Goal: Transaction & Acquisition: Purchase product/service

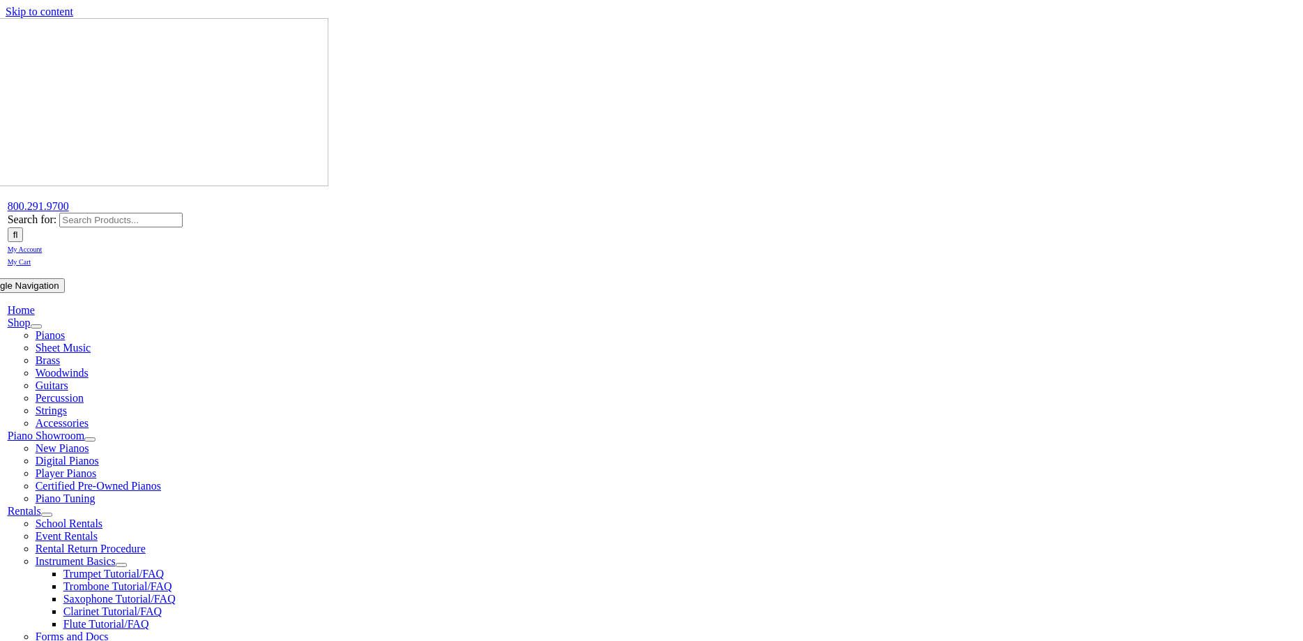
click at [102, 517] on span "School Rentals" at bounding box center [69, 523] width 67 height 12
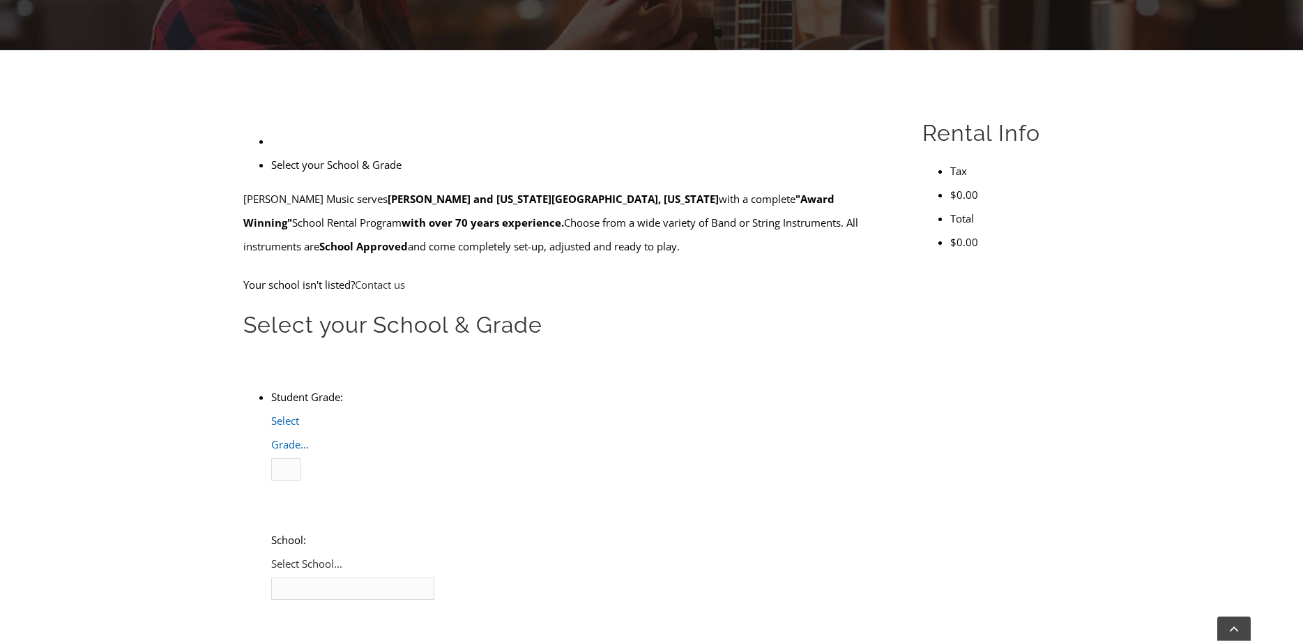
scroll to position [328, 0]
click at [309, 413] on span "Select Grade..." at bounding box center [290, 432] width 38 height 38
click at [301, 504] on li "4" at bounding box center [300, 516] width 2 height 24
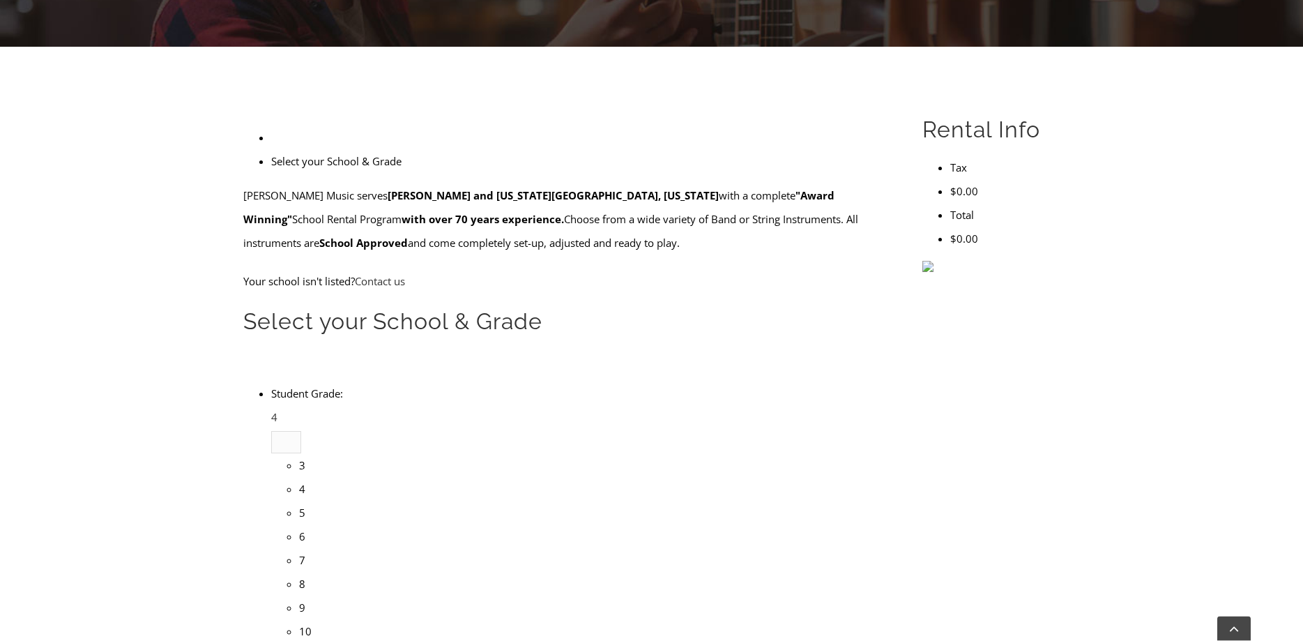
scroll to position [1805, 0]
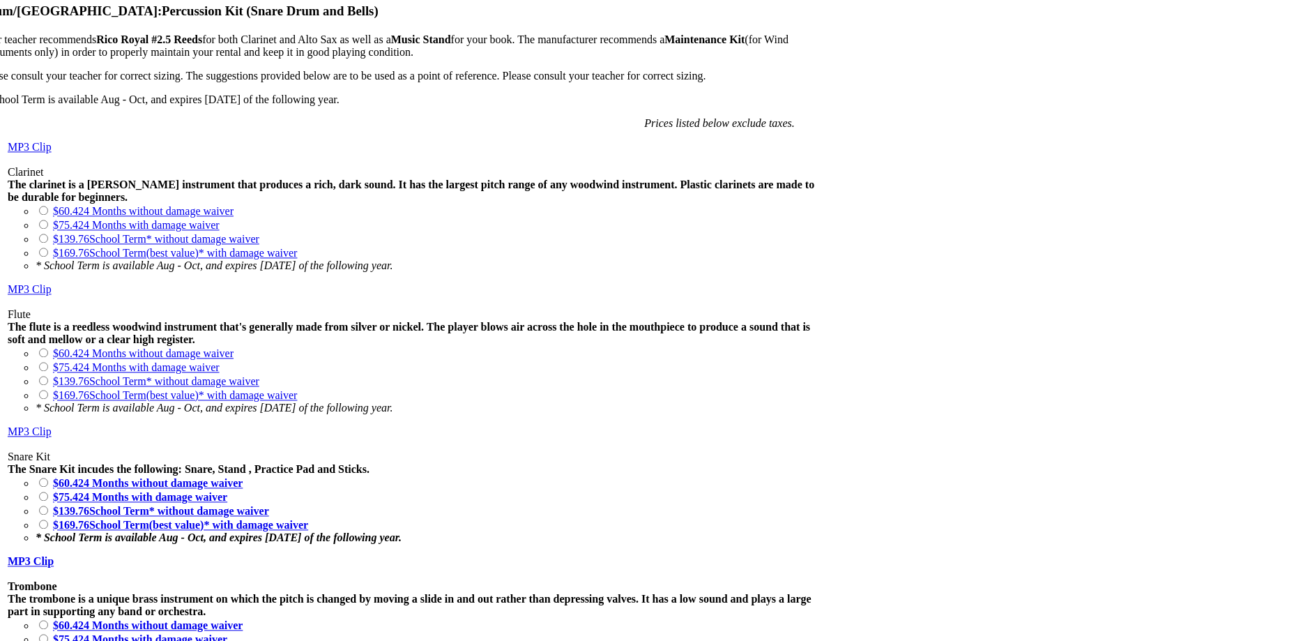
scroll to position [1035, 0]
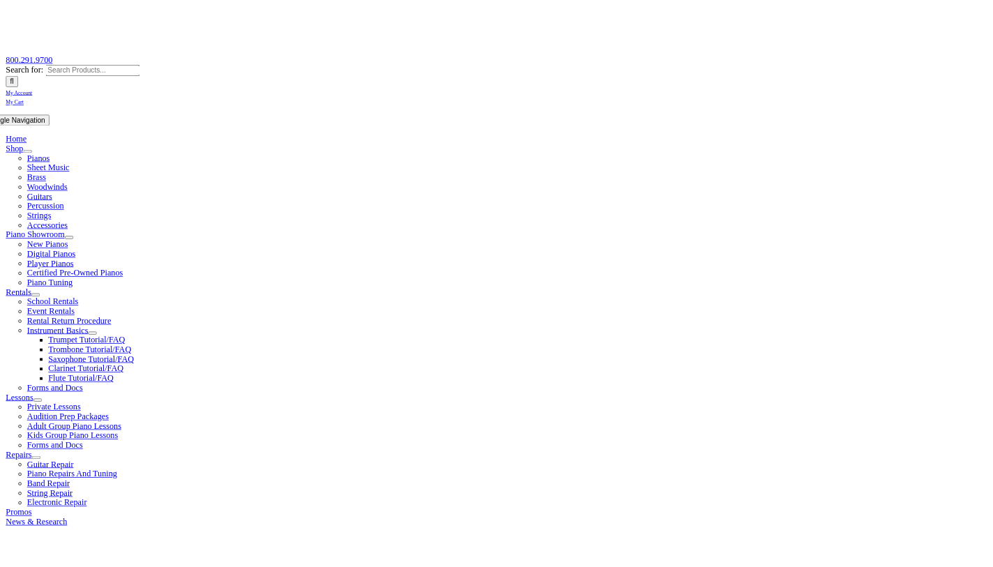
scroll to position [183, 0]
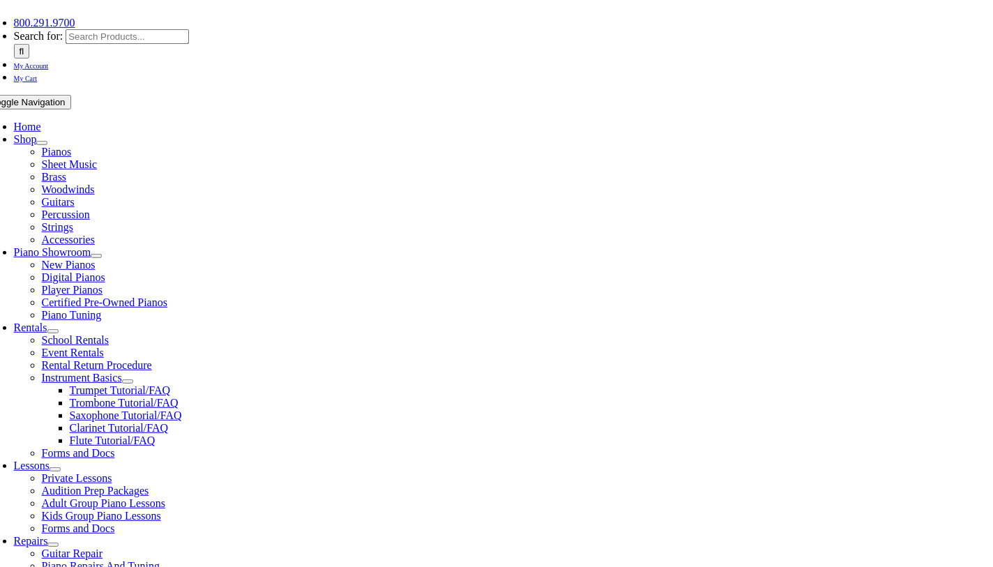
checkbox input"] "true"
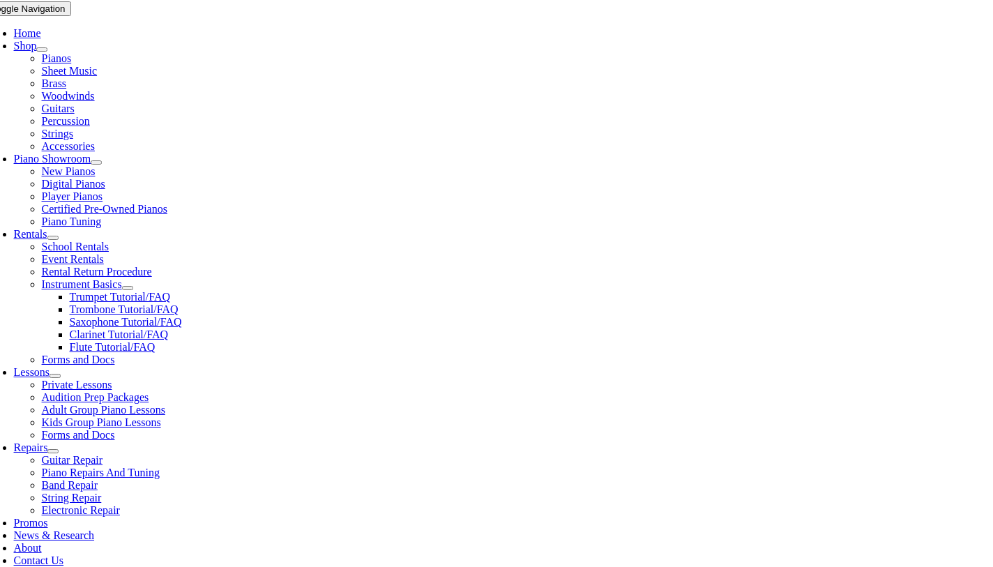
scroll to position [284, 0]
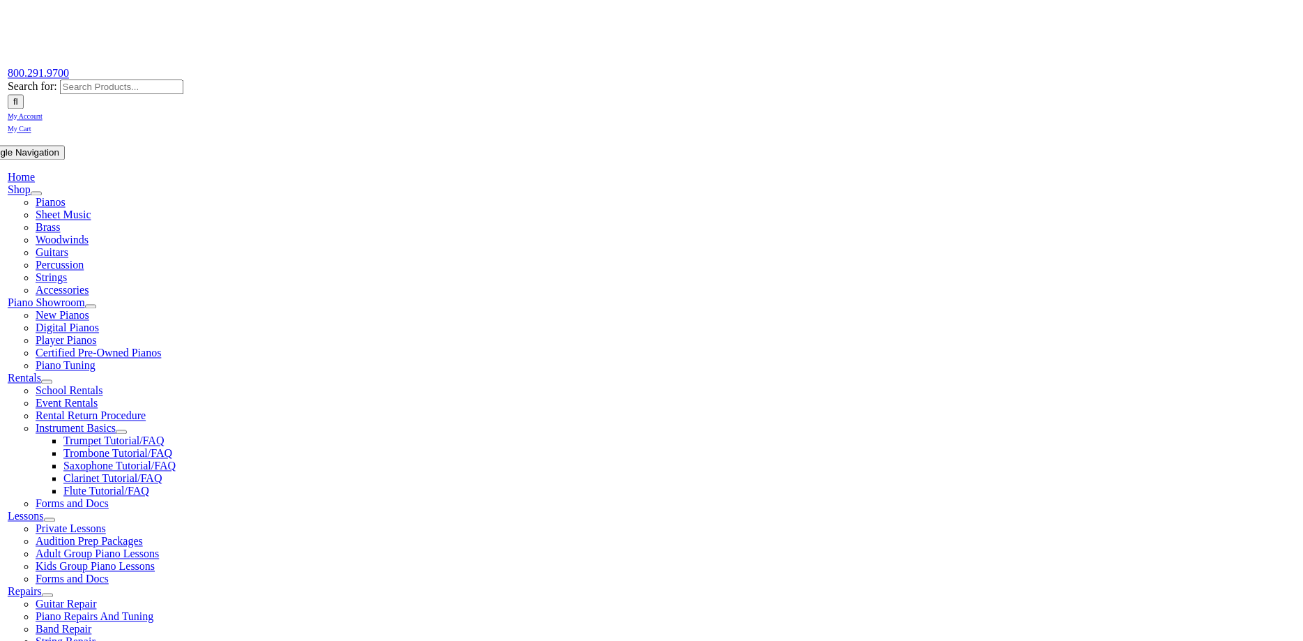
scroll to position [205, 0]
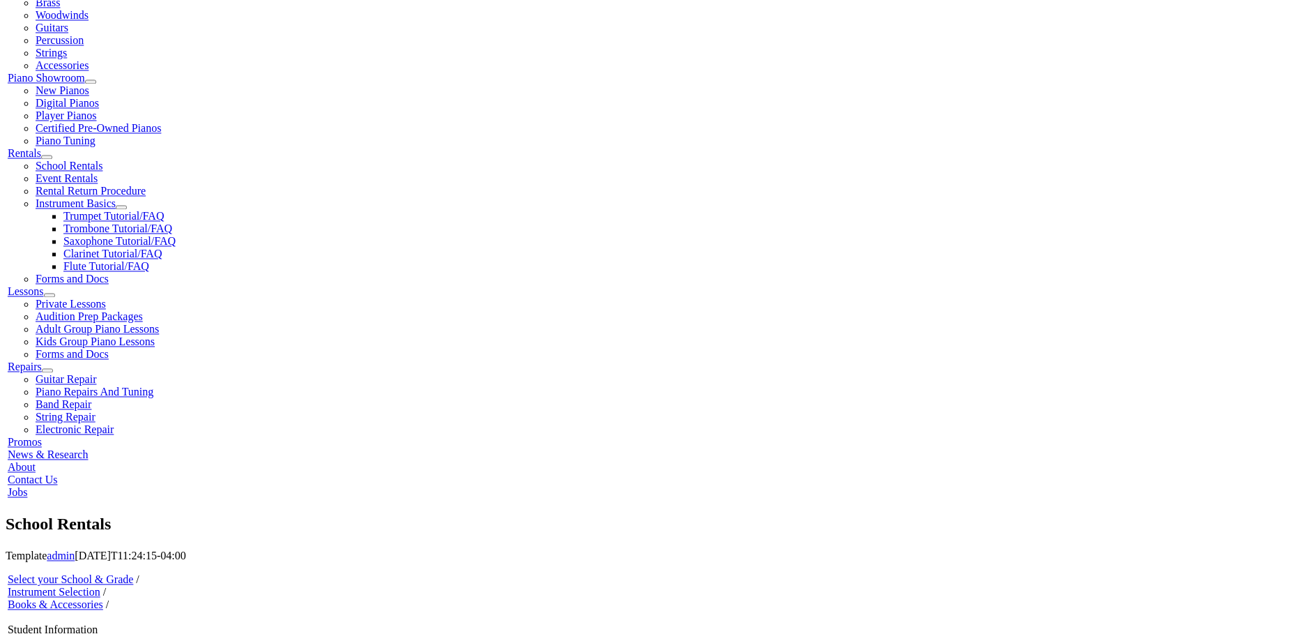
type input "1"
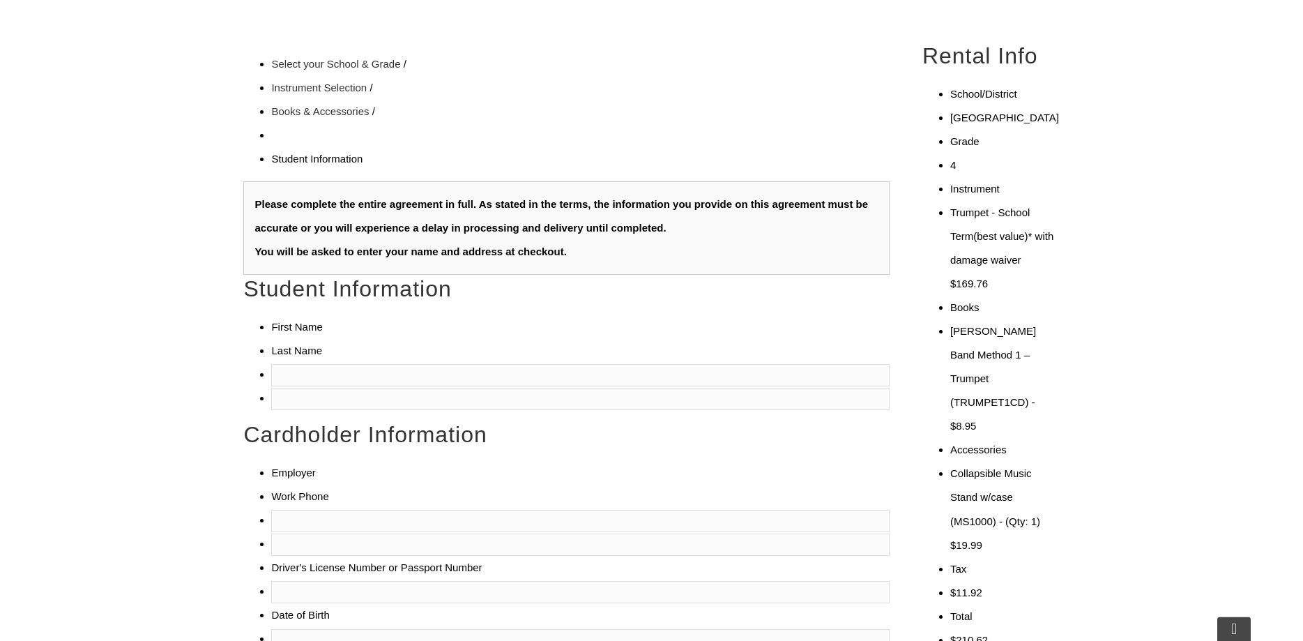
scroll to position [364, 0]
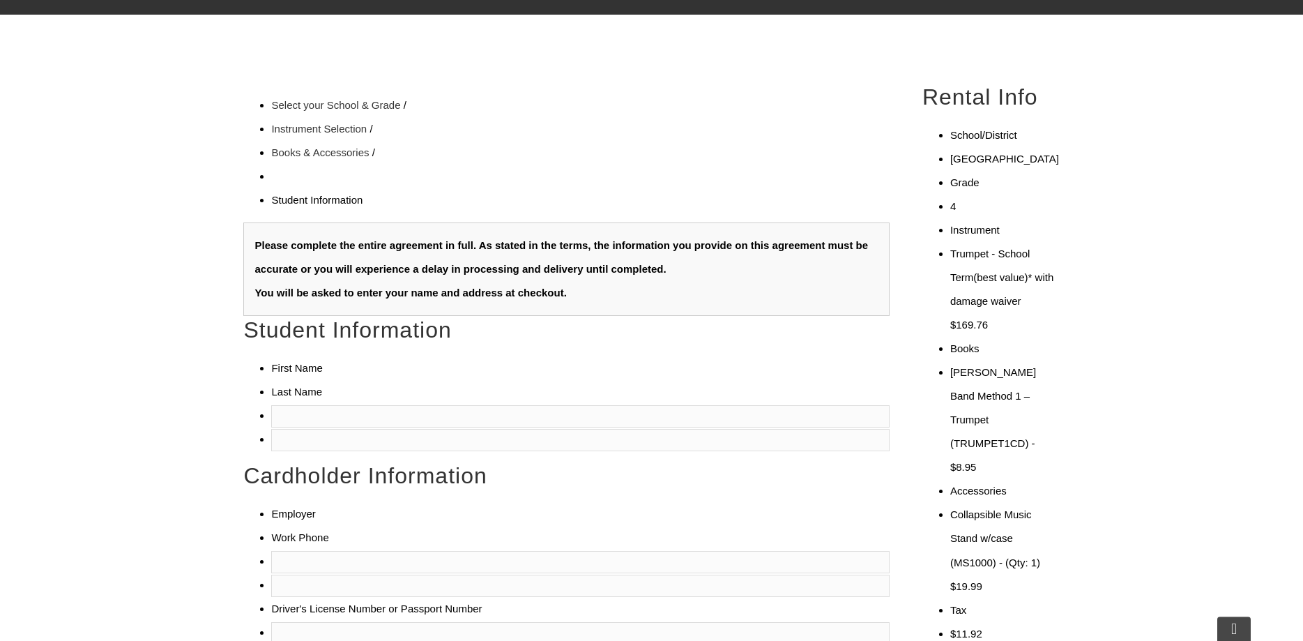
click at [334, 405] on input "text" at bounding box center [580, 416] width 618 height 22
type input "Autumn"
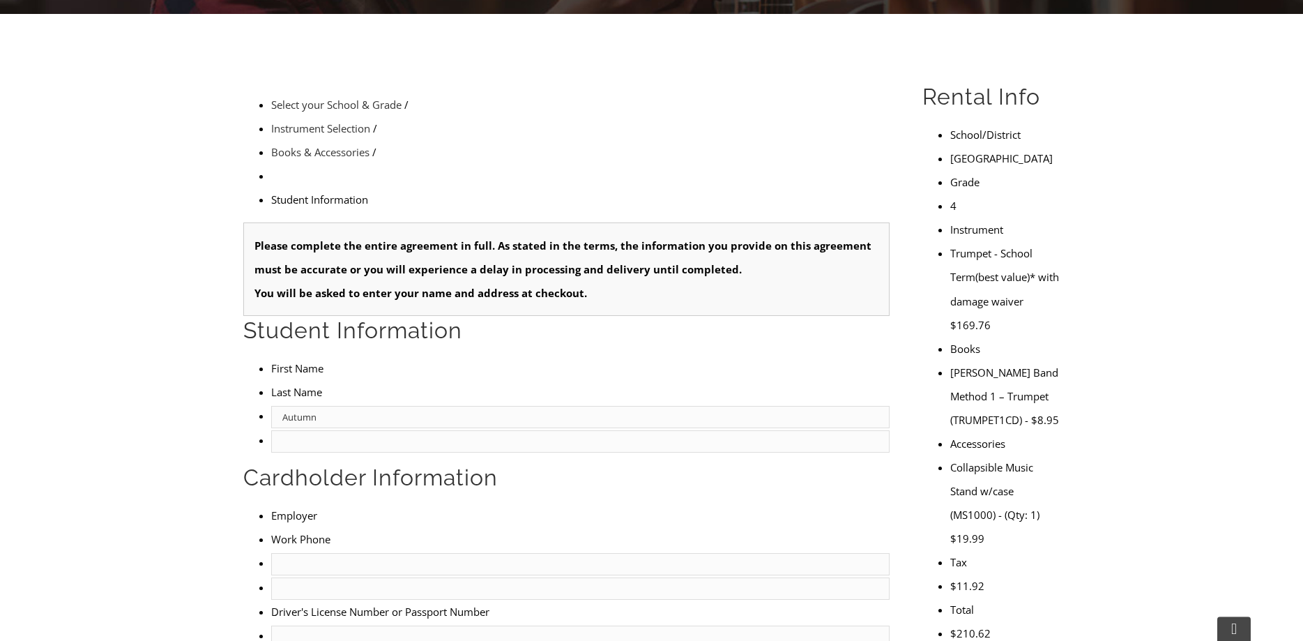
click at [515, 430] on input "text" at bounding box center [580, 441] width 618 height 22
type input "e"
type input "Erbacher"
click at [334, 553] on input "text" at bounding box center [580, 564] width 618 height 22
type input "DCIU"
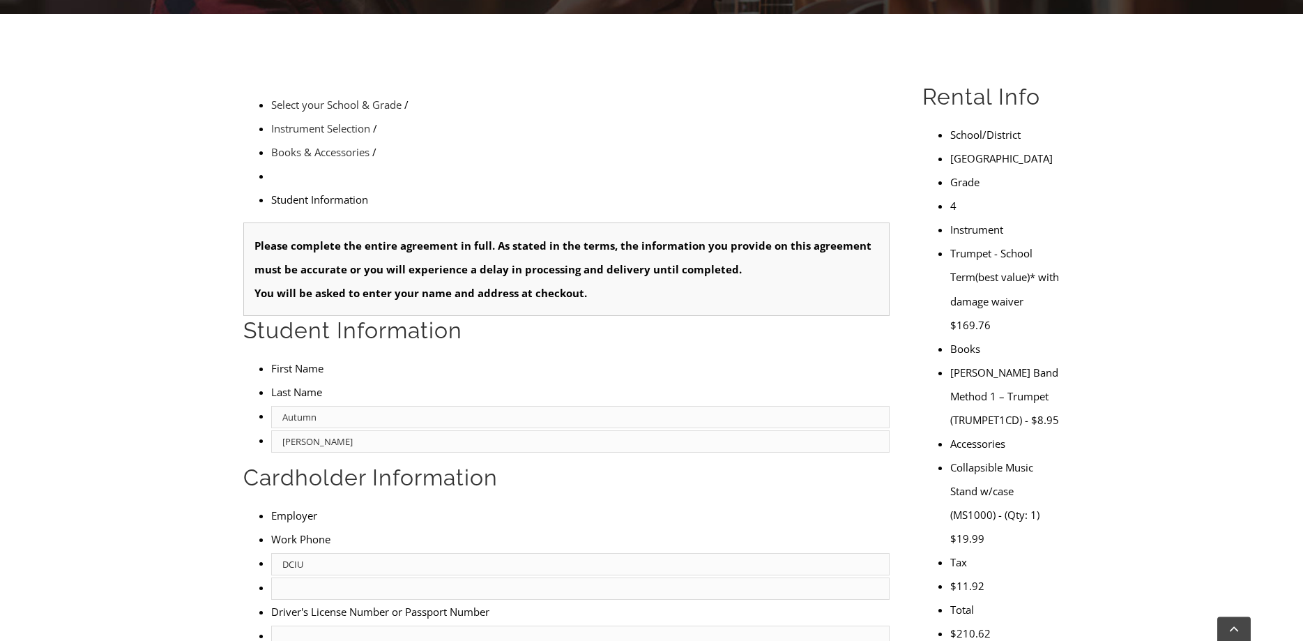
click at [517, 566] on input "text" at bounding box center [580, 588] width 618 height 22
type input "215-429-6556"
click at [330, 566] on input "text" at bounding box center [580, 636] width 618 height 22
type input "26942711"
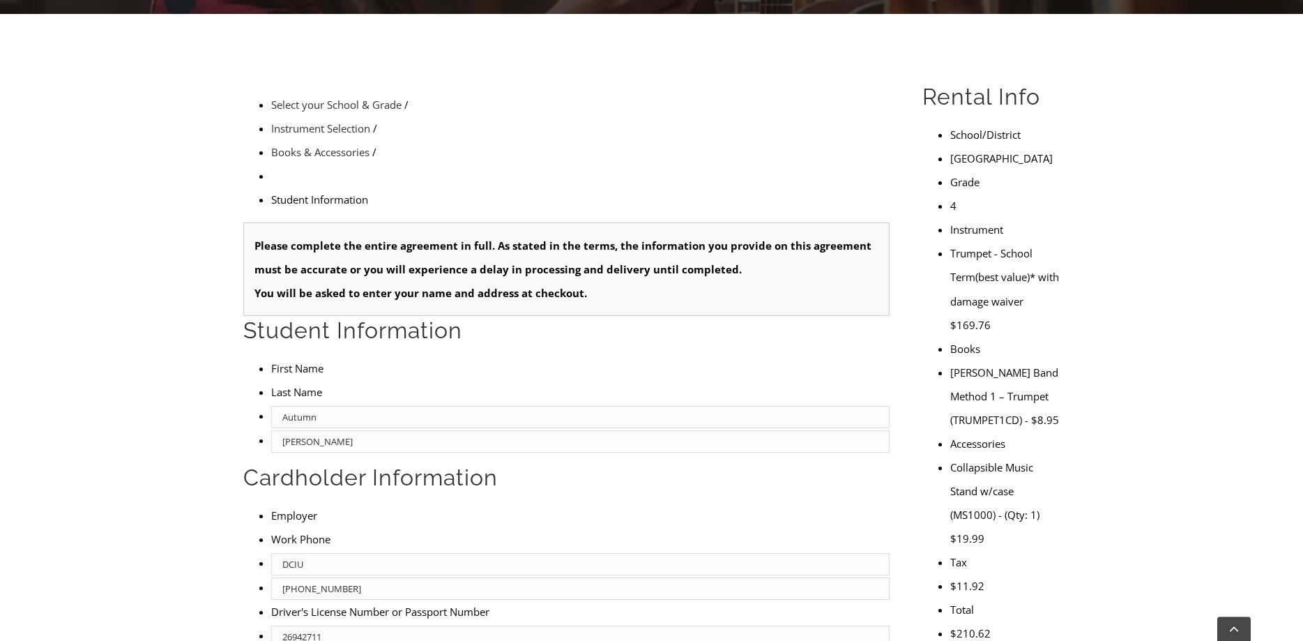
type input "04/23/1974"
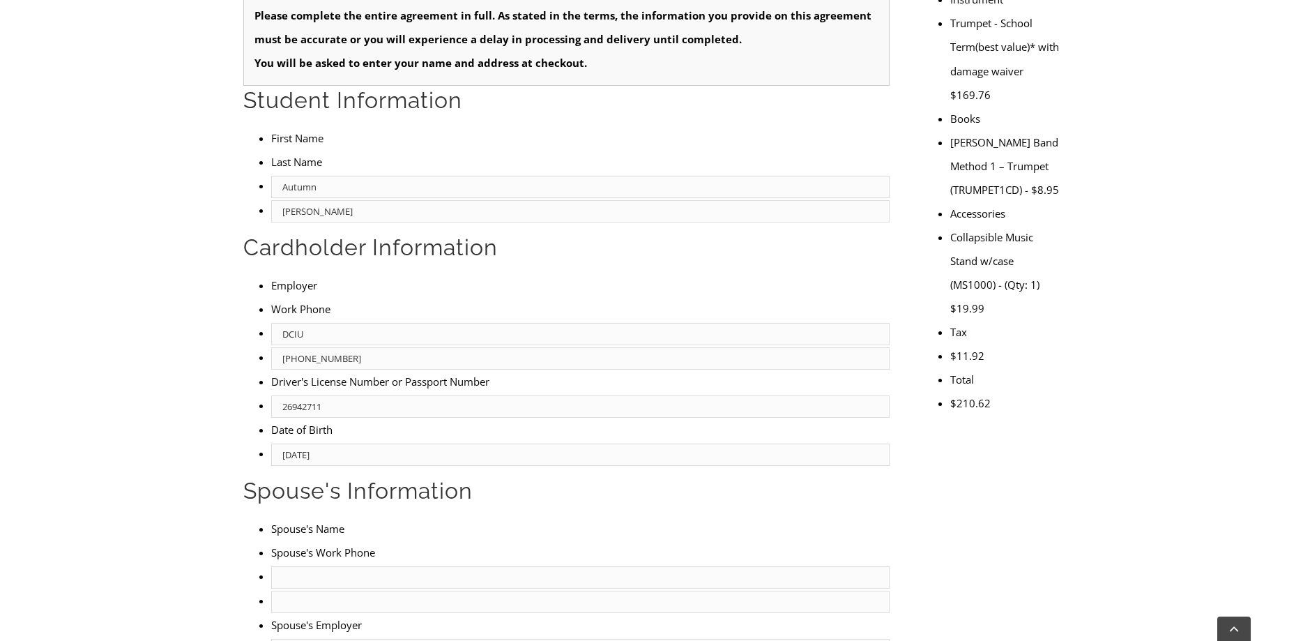
scroll to position [593, 0]
drag, startPoint x: 308, startPoint y: 130, endPoint x: 201, endPoint y: 137, distance: 107.6
click at [271, 396] on input "26942711" at bounding box center [580, 407] width 618 height 22
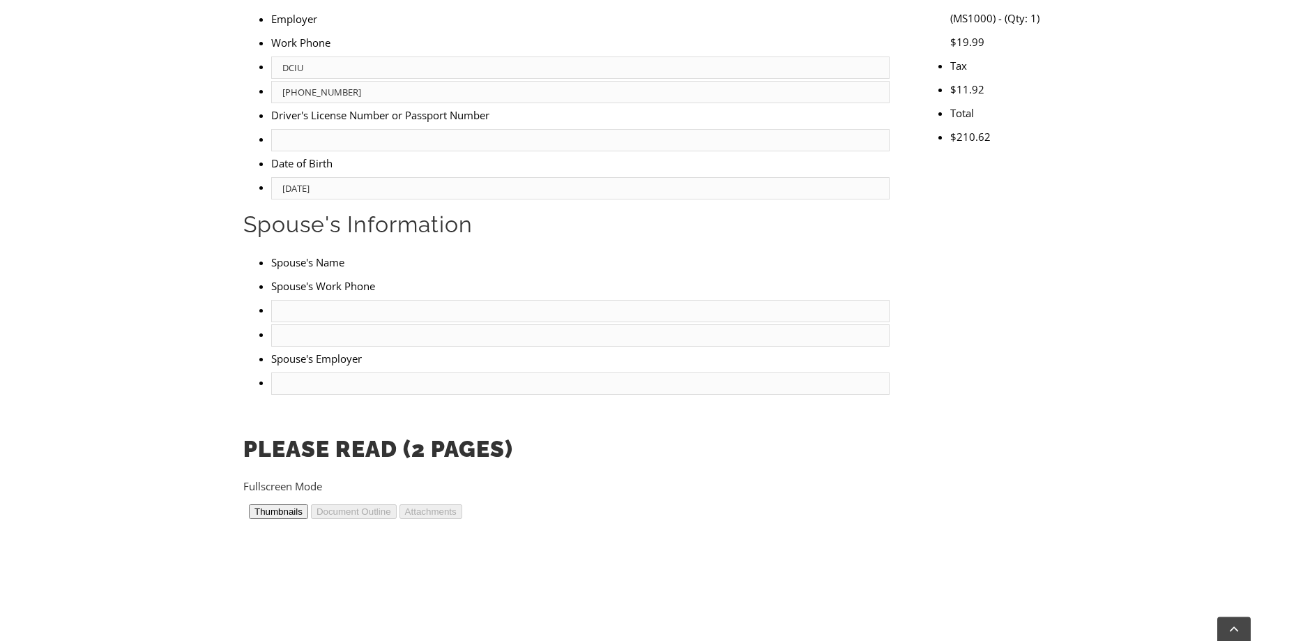
scroll to position [211, 0]
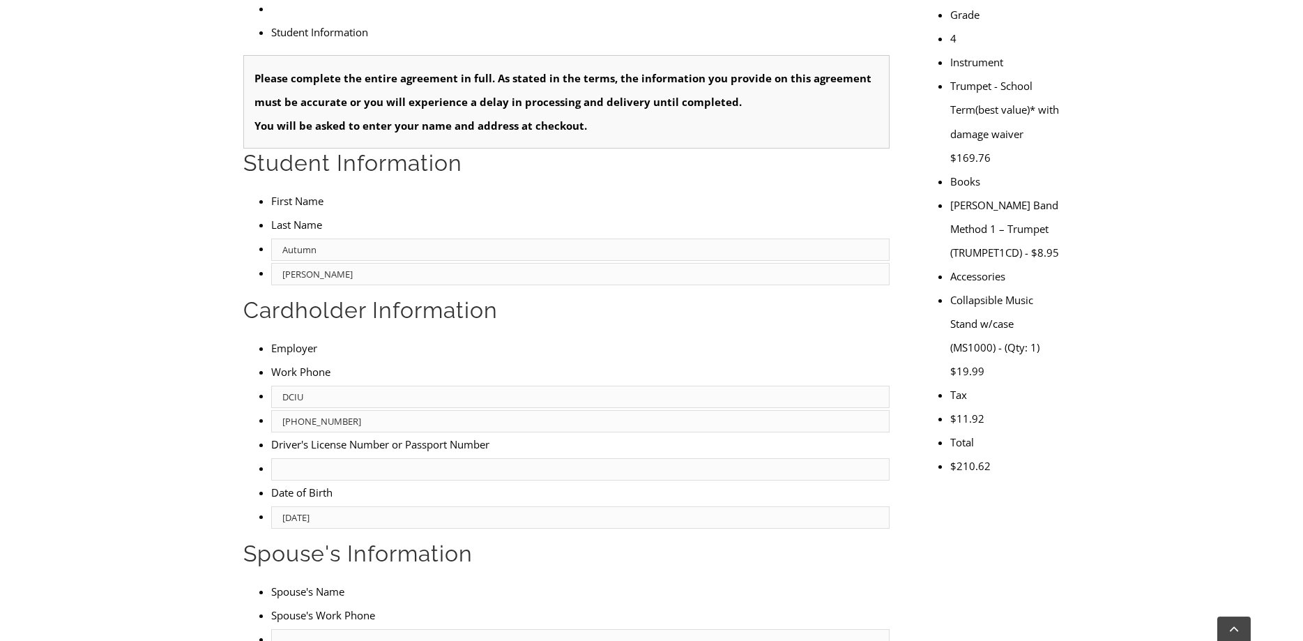
scroll to position [464, 0]
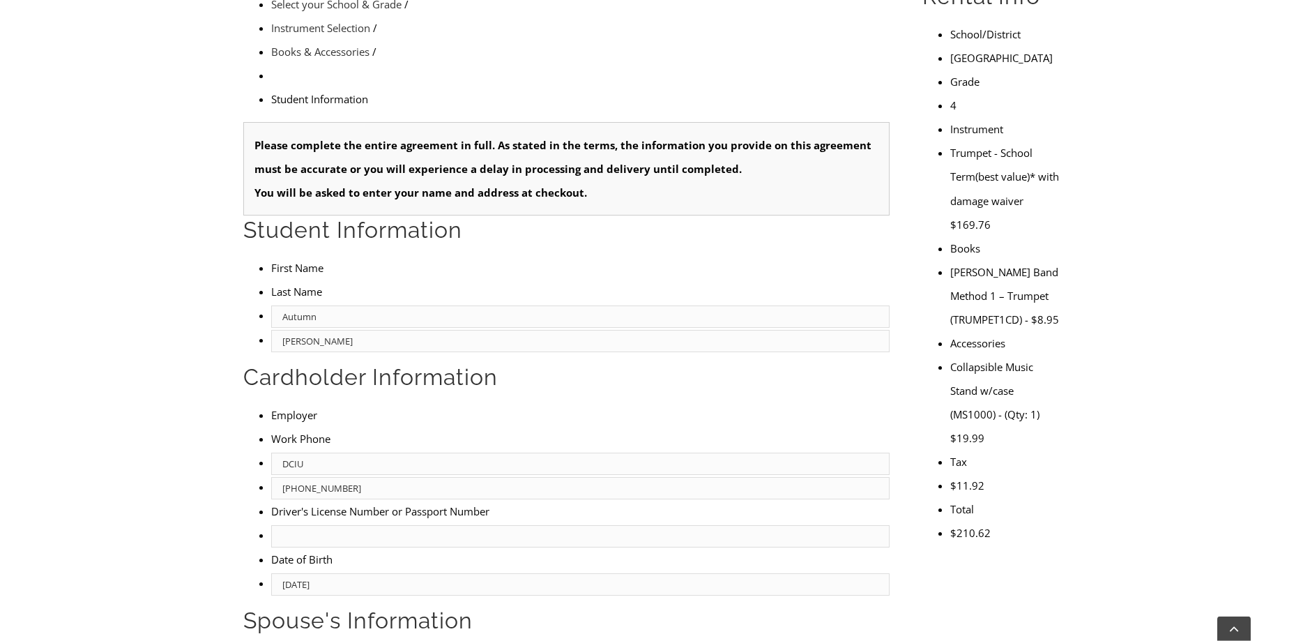
click at [338, 525] on input "text" at bounding box center [580, 536] width 618 height 22
type input "26942711"
type input "Not Applicable"
type input "NA"
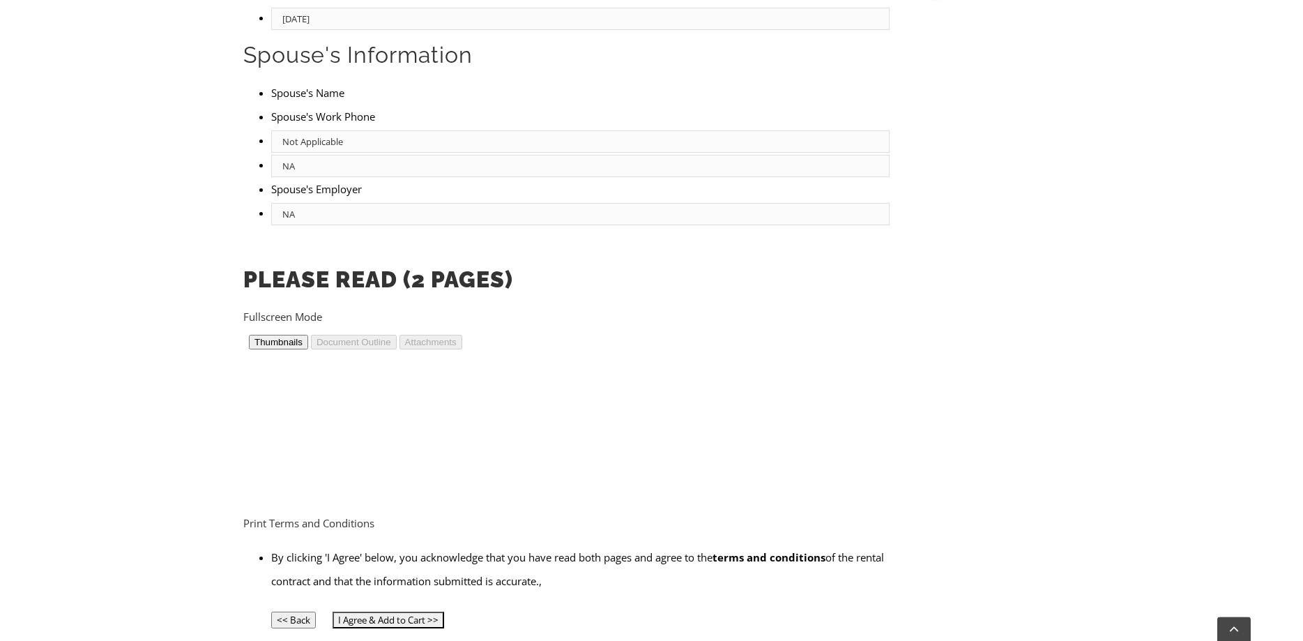
scroll to position [1037, 0]
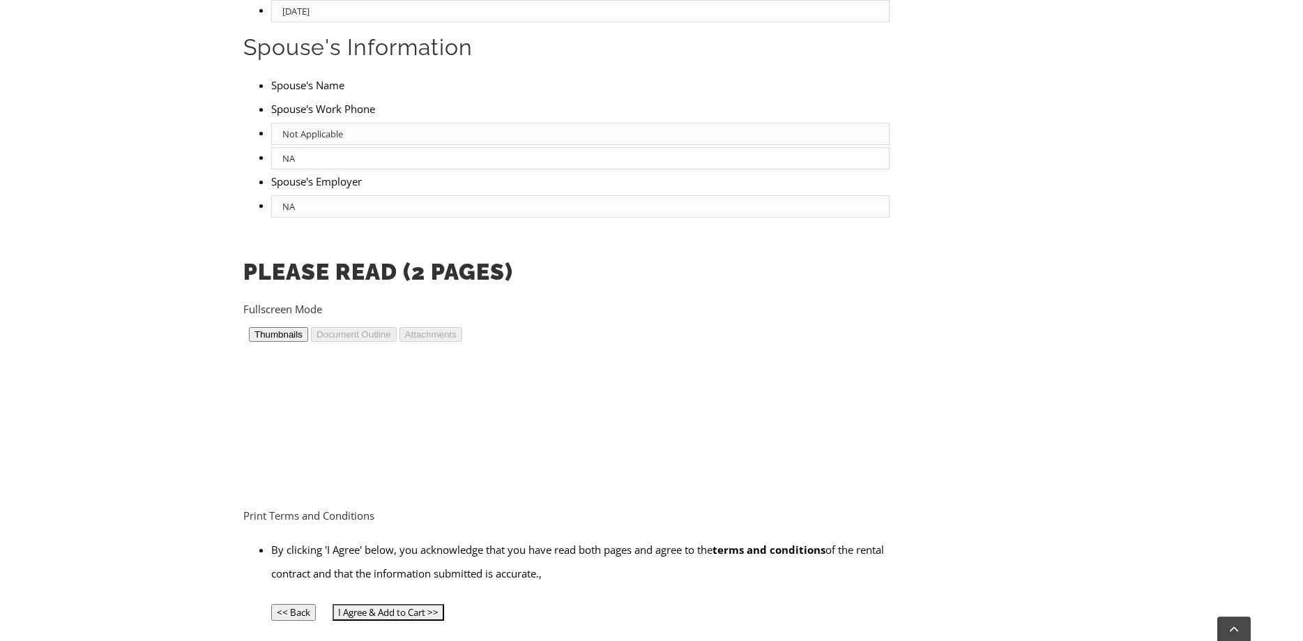
type input "NA"
click at [382, 566] on input "I Agree & Add to Cart >>" at bounding box center [389, 612] width 112 height 17
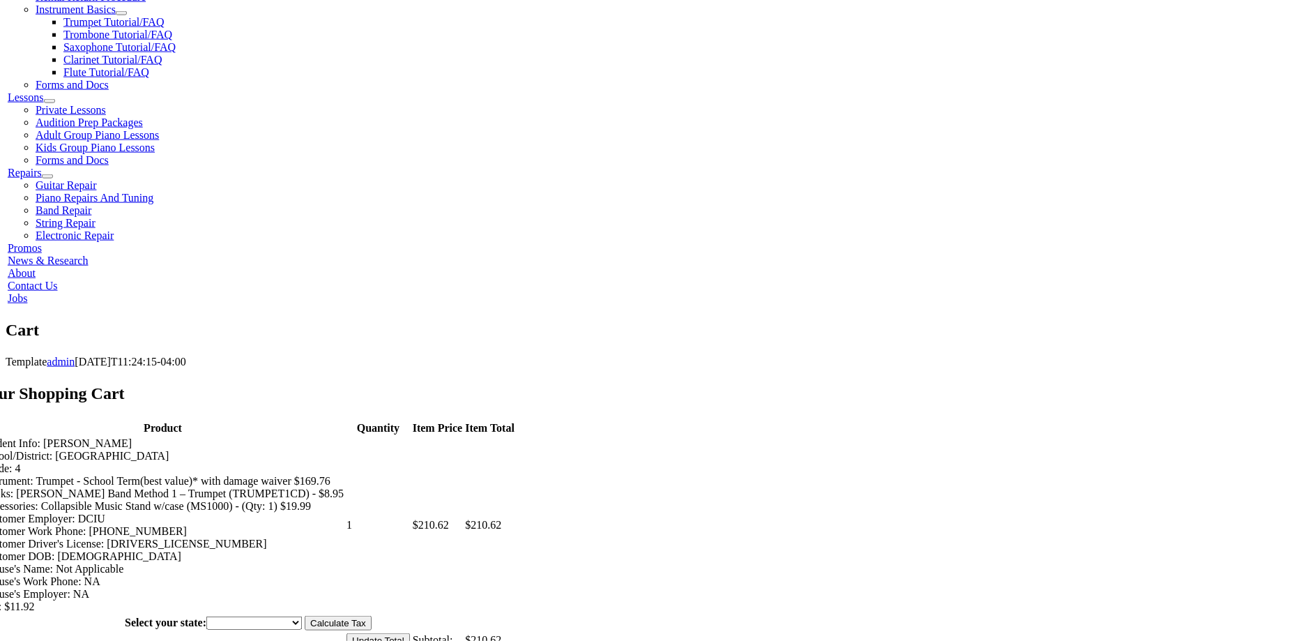
scroll to position [563, 0]
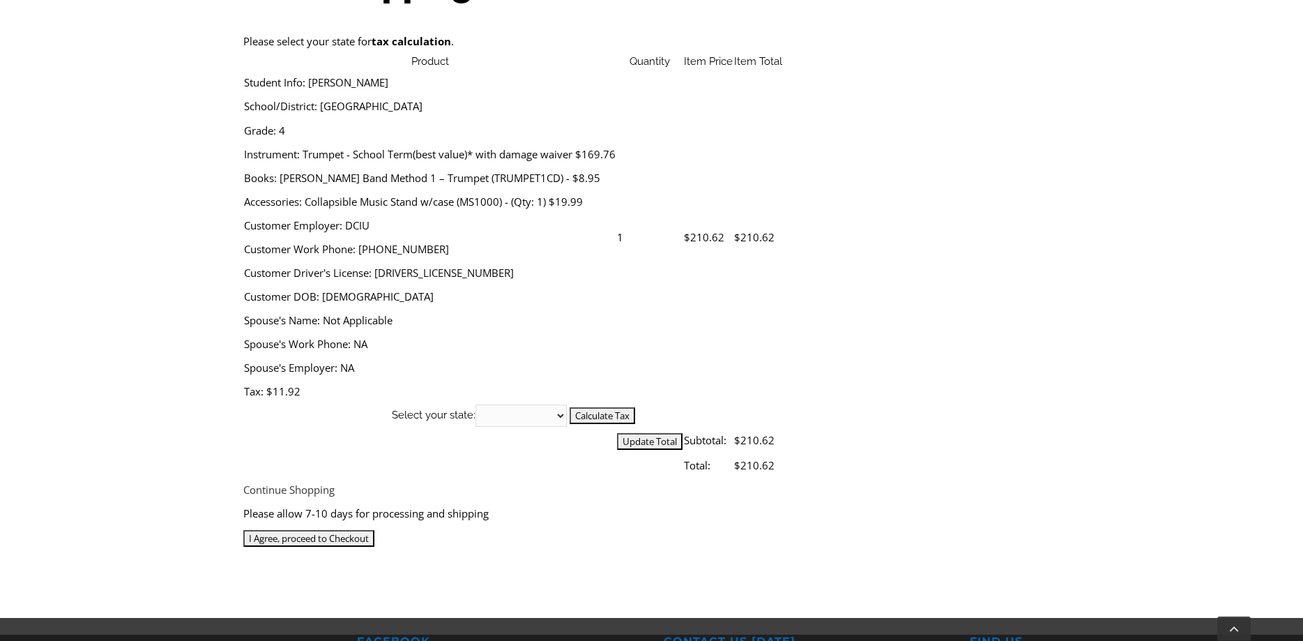
scroll to position [521, 0]
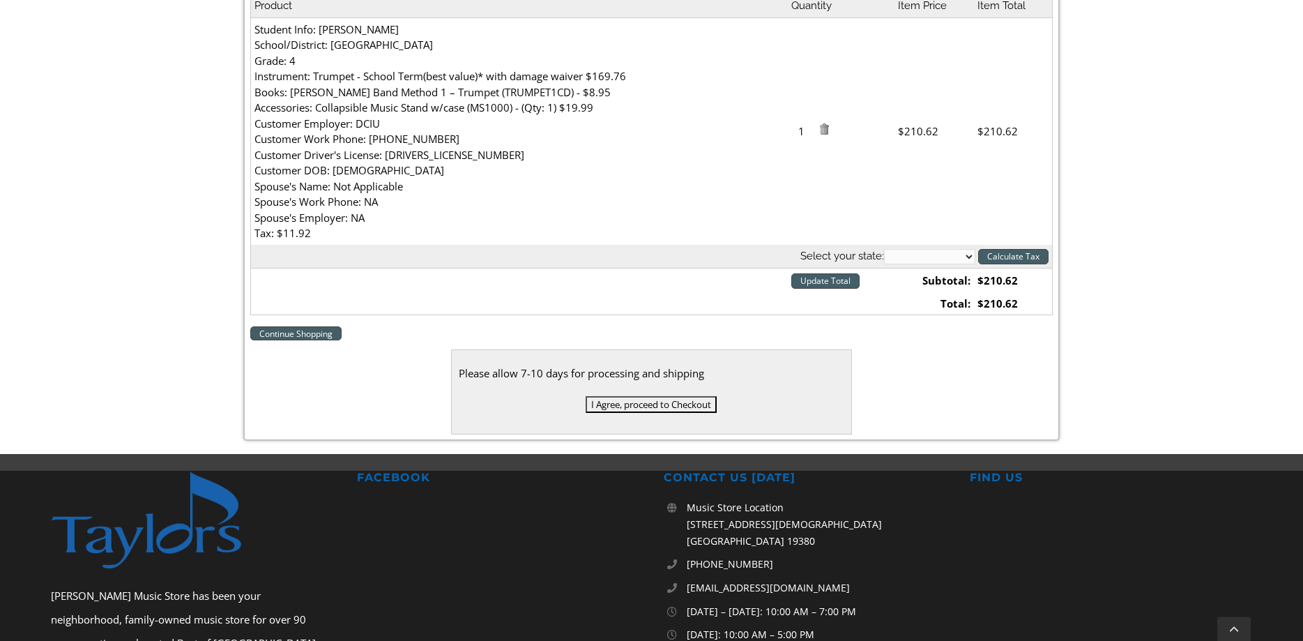
click at [884, 249] on select "[US_STATE] [US_STATE] [US_STATE] [US_STATE] [US_STATE] [US_STATE] [US_STATE] [U…" at bounding box center [929, 256] width 91 height 15
select select "PA"
click option "[US_STATE]" at bounding box center [0, 0] width 0 height 0
click at [1021, 255] on input "Calculate Tax" at bounding box center [1013, 256] width 70 height 15
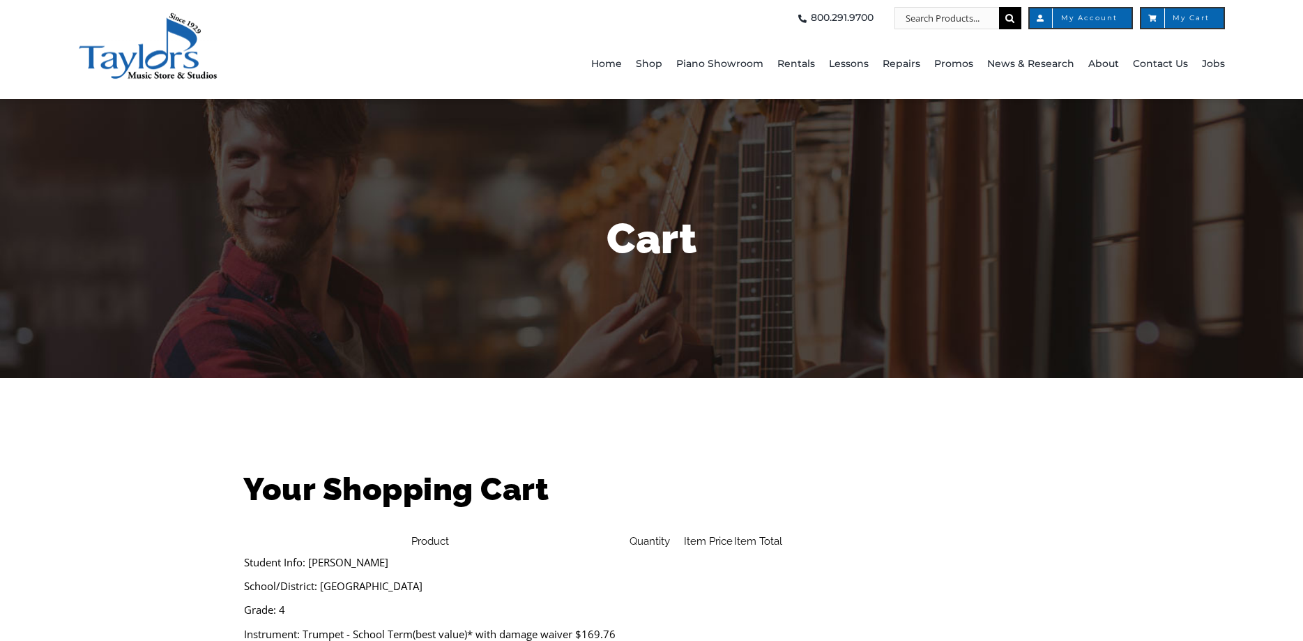
select select "PA"
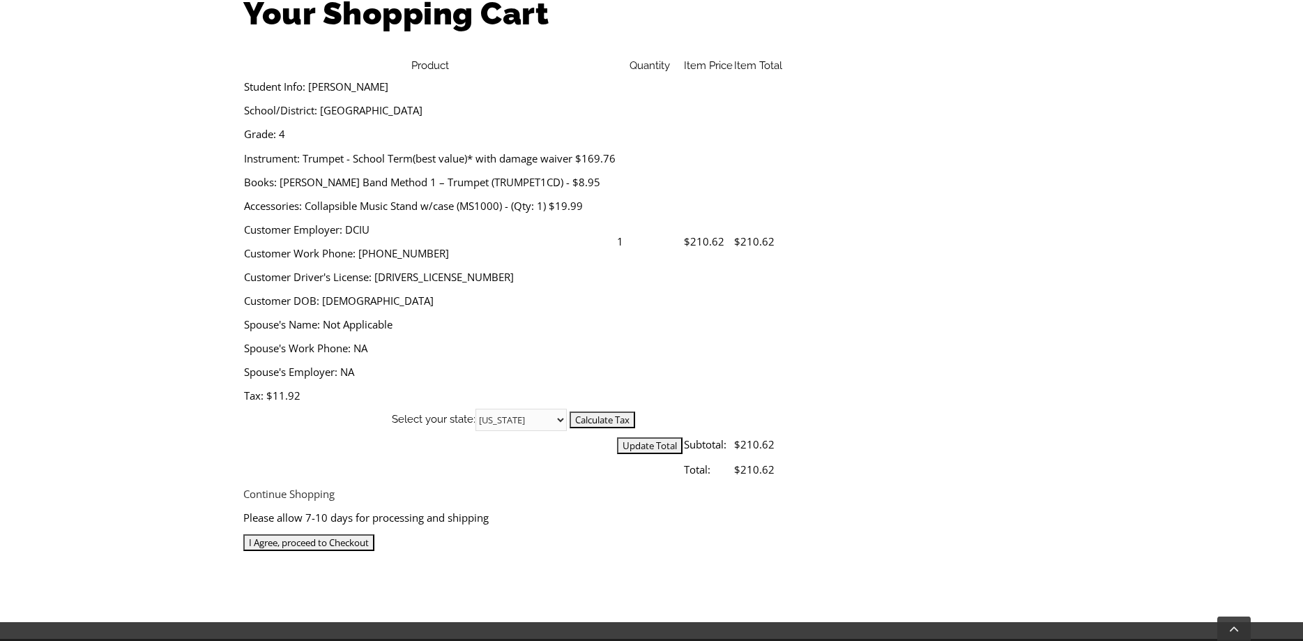
scroll to position [490, 0]
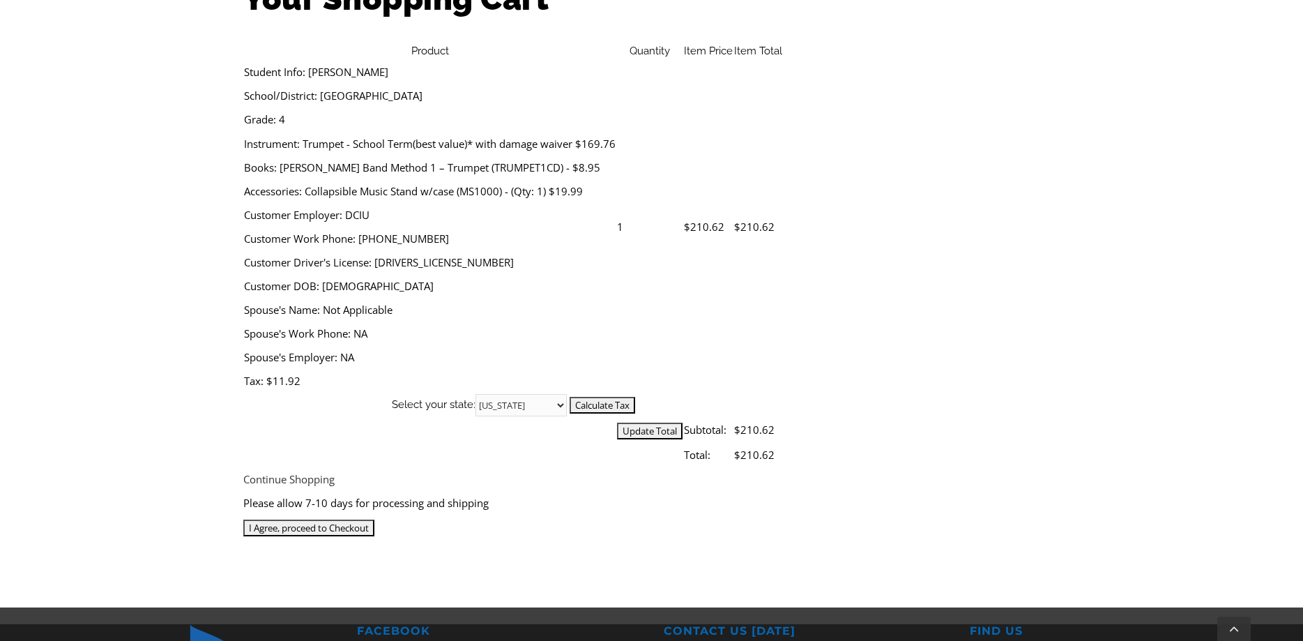
click at [374, 519] on input "I Agree, proceed to Checkout" at bounding box center [308, 527] width 131 height 17
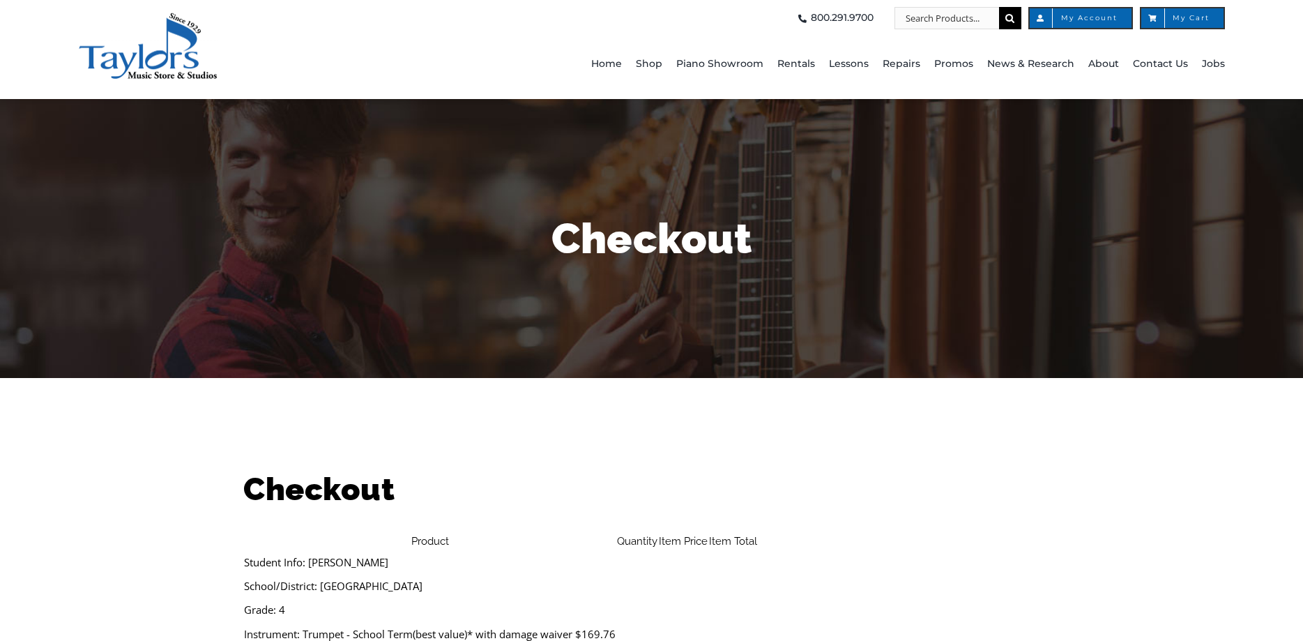
select select
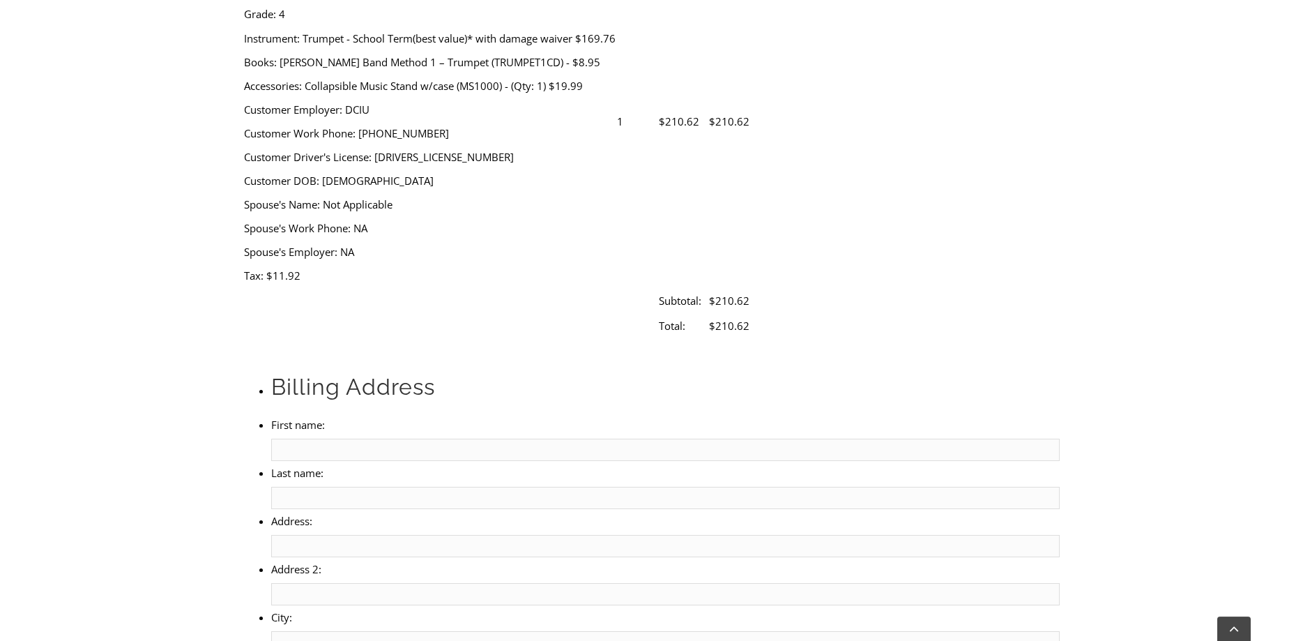
scroll to position [597, 0]
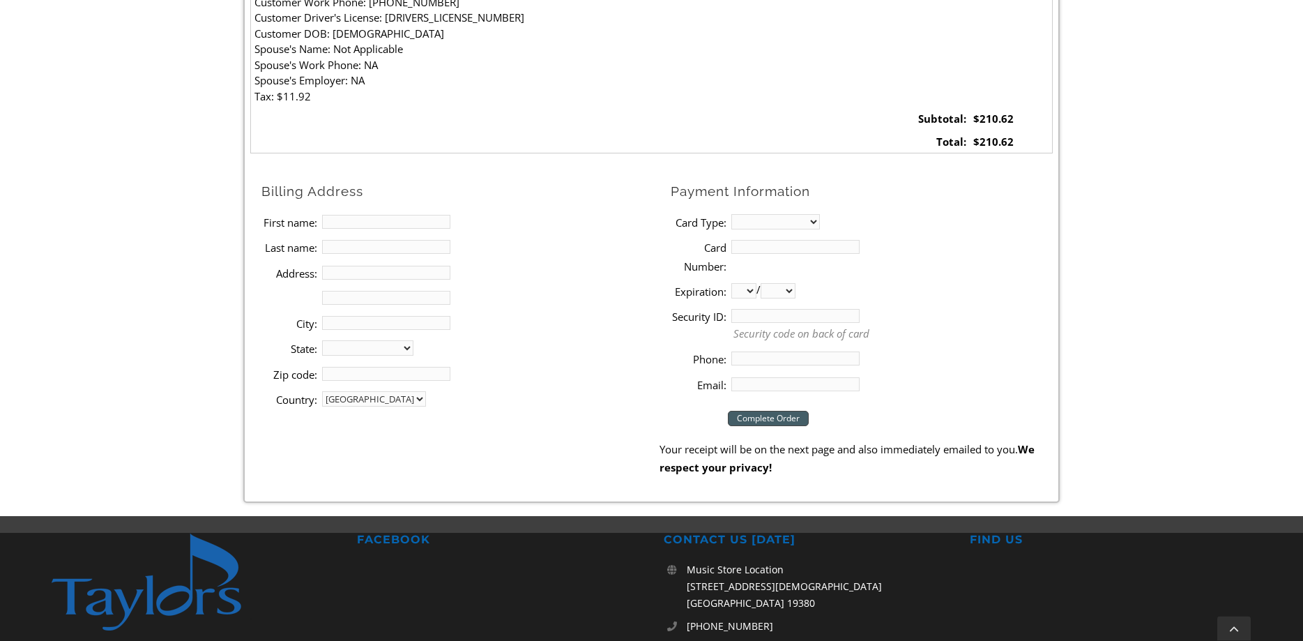
click at [411, 222] on input "First name:" at bounding box center [386, 222] width 128 height 14
type input "Terri"
type input "Erbacher"
type input "3315 Chatham Place"
type input "19063 19063"
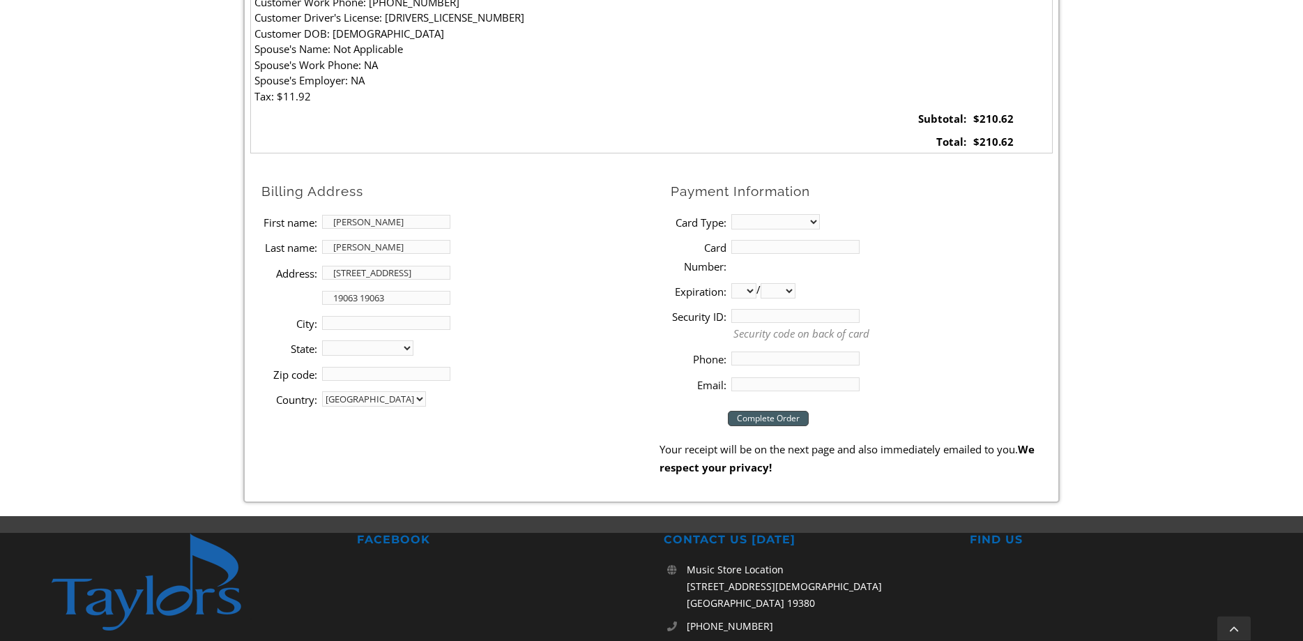
type input "Media"
select select "PA"
type input "19063"
type input "2154296556"
type input "erbacherconsulting@gmail.com"
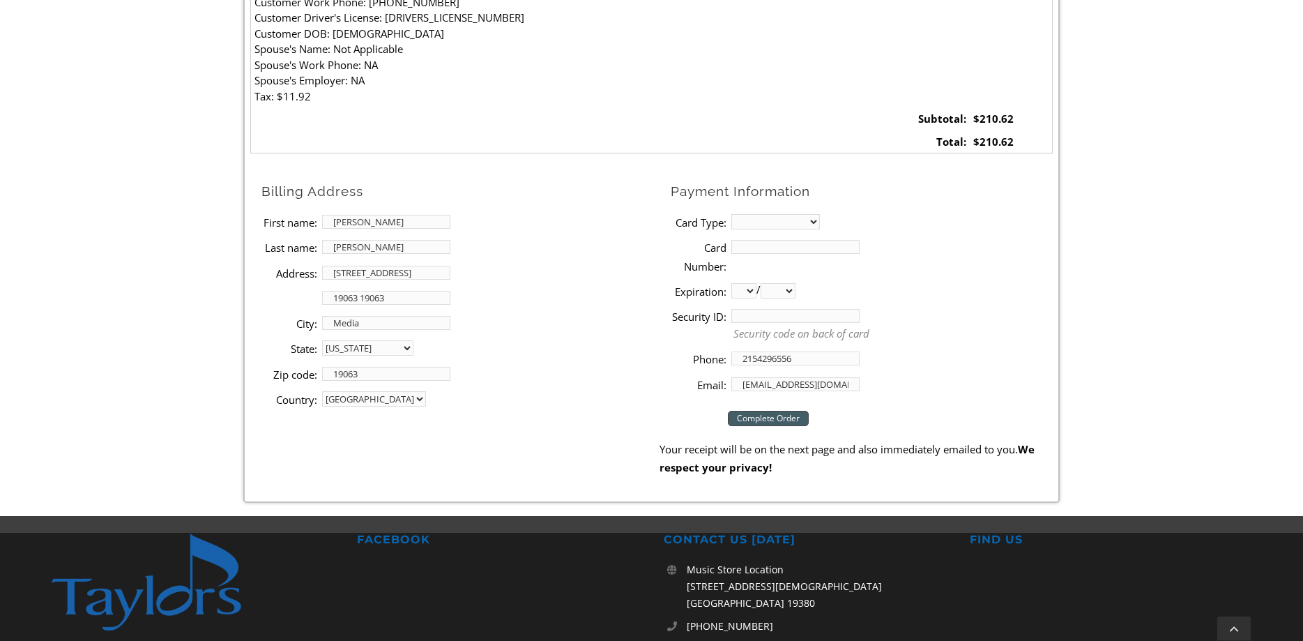
click at [731, 214] on select "MasterCard Visa American Express Discover" at bounding box center [775, 221] width 89 height 15
select select "mastercard"
click option "MasterCard" at bounding box center [0, 0] width 0 height 0
click at [791, 245] on input "Card Number:" at bounding box center [795, 247] width 128 height 14
type input "5524338297602062"
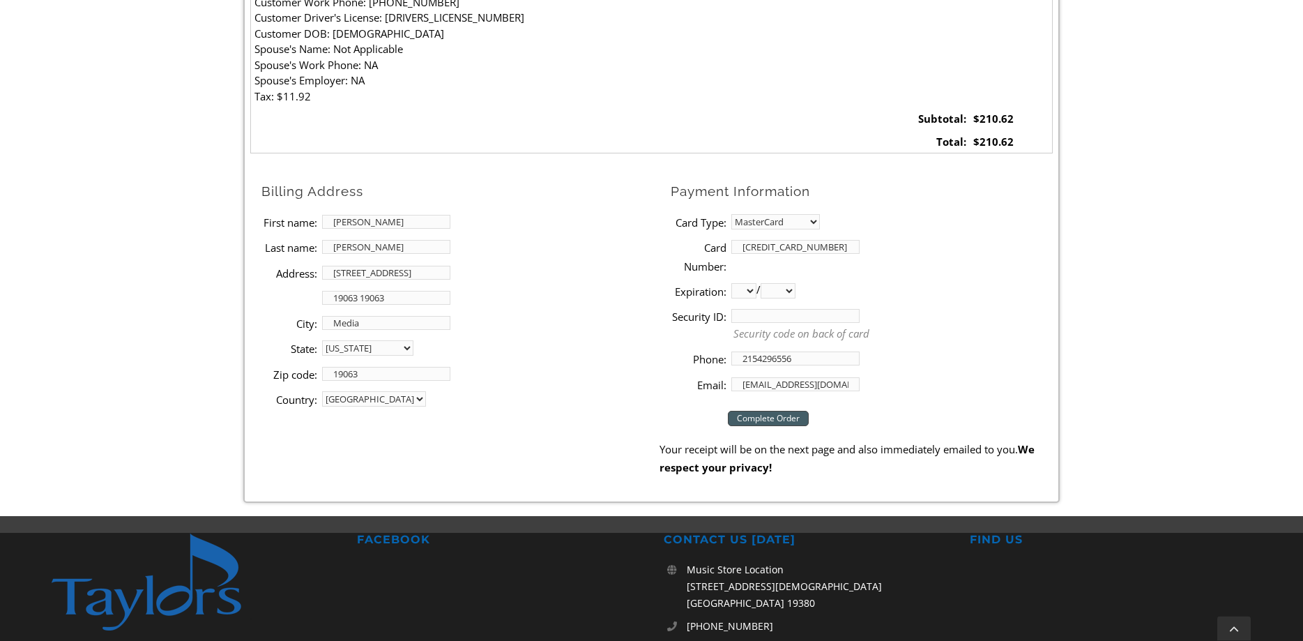
click at [929, 285] on li "Expiration: 01 02 03 04 05 06 07 08 09 10 11 12 / 2025 2026 2027 2028 2029 2030…" at bounding box center [862, 290] width 382 height 25
click at [731, 283] on select "01 02 03 04 05 06 07 08 09 10 11 12" at bounding box center [743, 290] width 25 height 15
select select "09"
click option "09" at bounding box center [0, 0] width 0 height 0
click at [761, 283] on select "2025 2026 2027 2028 2029 2030 2031 2032 2033 2034 2035 2036 2037" at bounding box center [778, 290] width 35 height 15
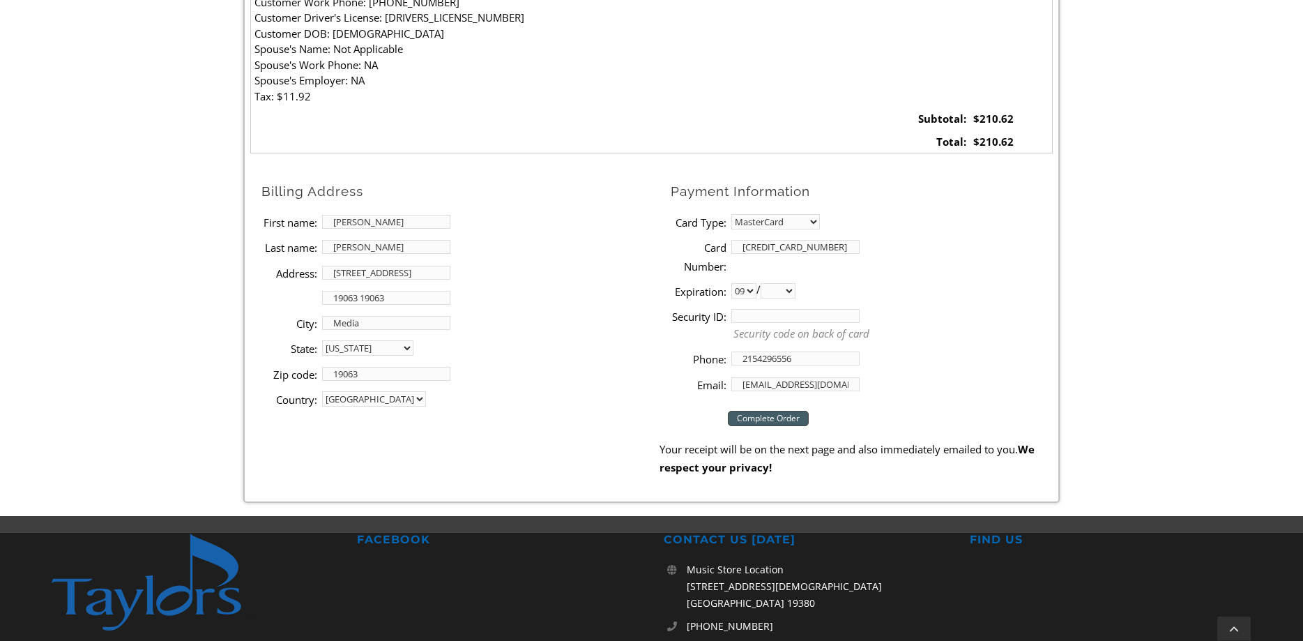
select select "2028"
click option "2028" at bounding box center [0, 0] width 0 height 0
click at [772, 316] on input "Security ID:" at bounding box center [795, 316] width 128 height 14
type input "937"
drag, startPoint x: 858, startPoint y: 384, endPoint x: 673, endPoint y: 376, distance: 184.9
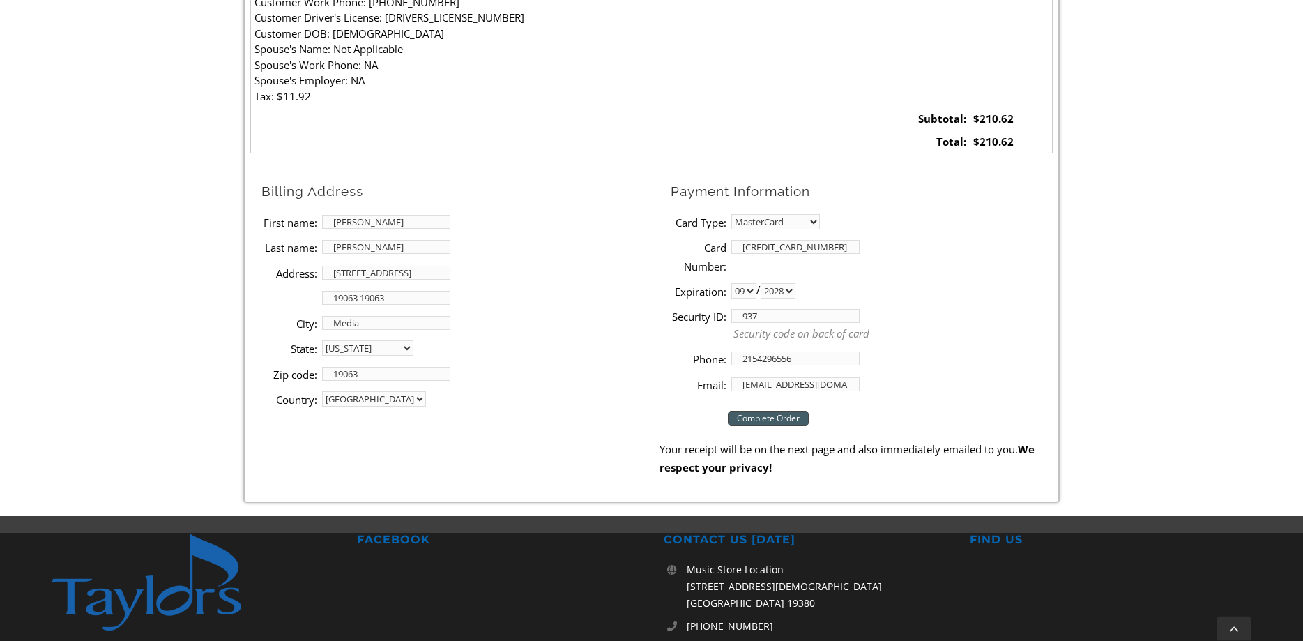
click at [673, 376] on li "Email: erbacherconsulting@gmail.com" at bounding box center [862, 384] width 382 height 25
type input "e"
type input "terri.a.erbacher@gmail.com"
click at [770, 415] on input "Complete Order" at bounding box center [768, 418] width 81 height 15
